Goal: Task Accomplishment & Management: Complete application form

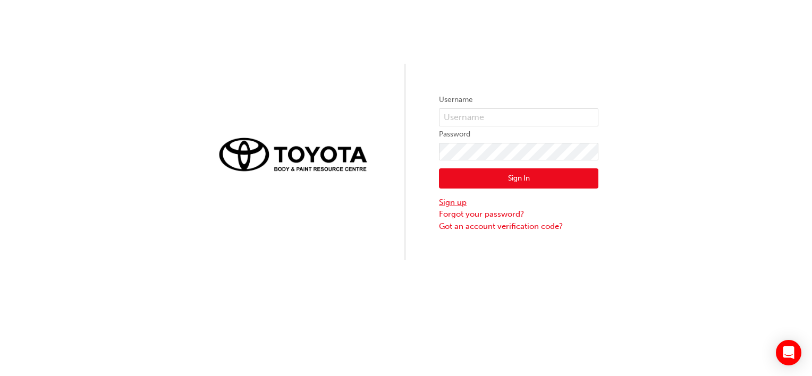
click at [446, 204] on link "Sign up" at bounding box center [518, 203] width 159 height 12
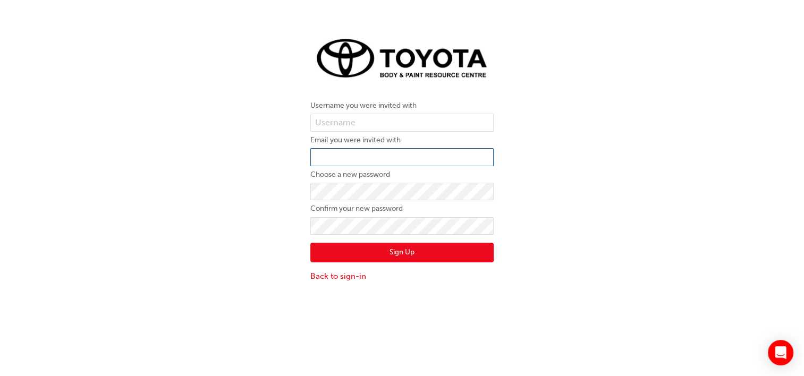
click at [359, 161] on input "email" at bounding box center [401, 157] width 183 height 18
click at [285, 149] on div "Username you were invited with Email you were invited with Choose a new passwor…" at bounding box center [402, 157] width 804 height 267
